Goal: Find specific page/section: Find specific page/section

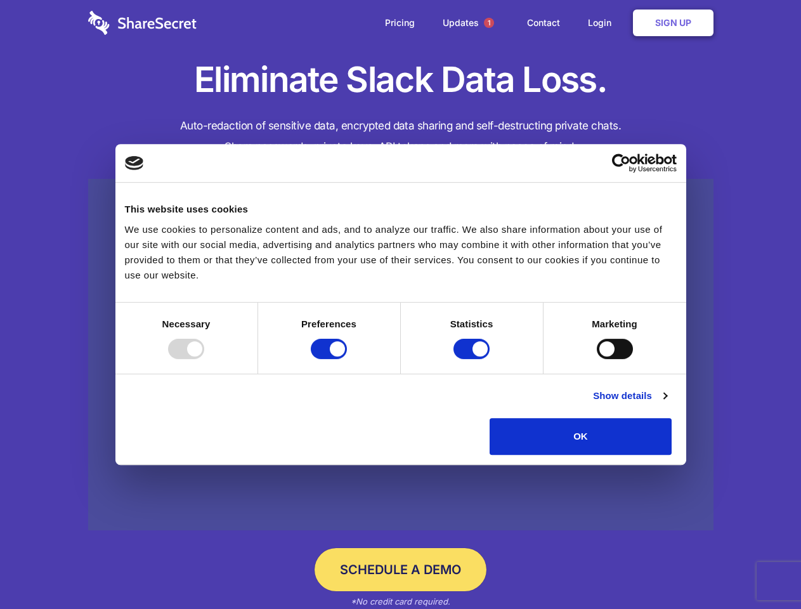
click at [204, 359] on div at bounding box center [186, 349] width 36 height 20
click at [347, 359] on input "Preferences" at bounding box center [329, 349] width 36 height 20
checkbox input "false"
click at [473, 359] on input "Statistics" at bounding box center [472, 349] width 36 height 20
checkbox input "false"
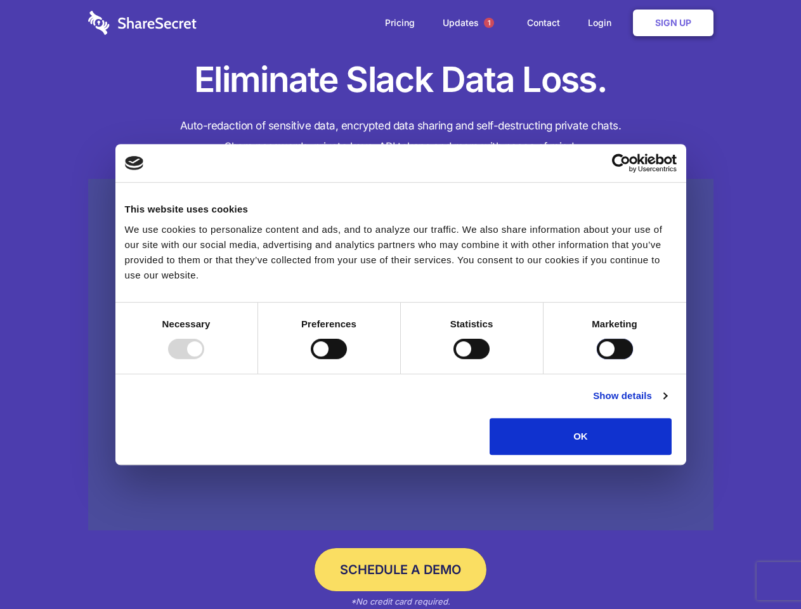
click at [597, 359] on input "Marketing" at bounding box center [615, 349] width 36 height 20
checkbox input "true"
click at [667, 403] on link "Show details" at bounding box center [630, 395] width 74 height 15
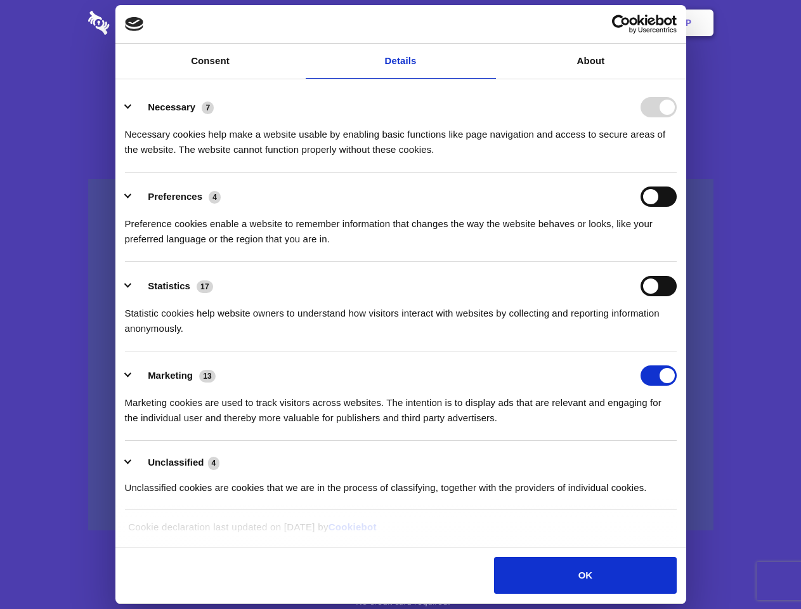
click at [677, 173] on li "Necessary 7 Necessary cookies help make a website usable by enabling basic func…" at bounding box center [401, 127] width 552 height 89
click at [488, 23] on span "1" at bounding box center [489, 23] width 10 height 10
